Goal: Information Seeking & Learning: Learn about a topic

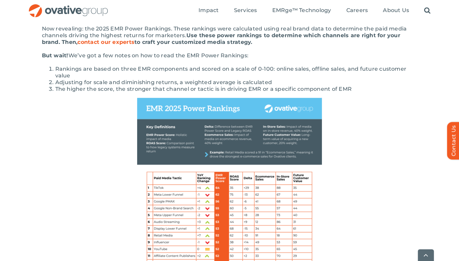
scroll to position [282, 0]
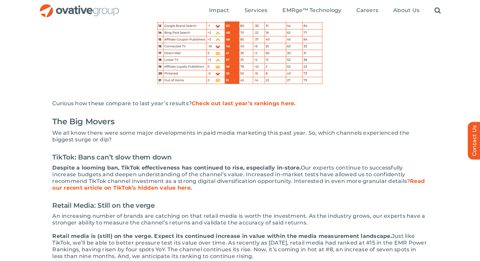
scroll to position [524, 0]
